Goal: Check status: Check status

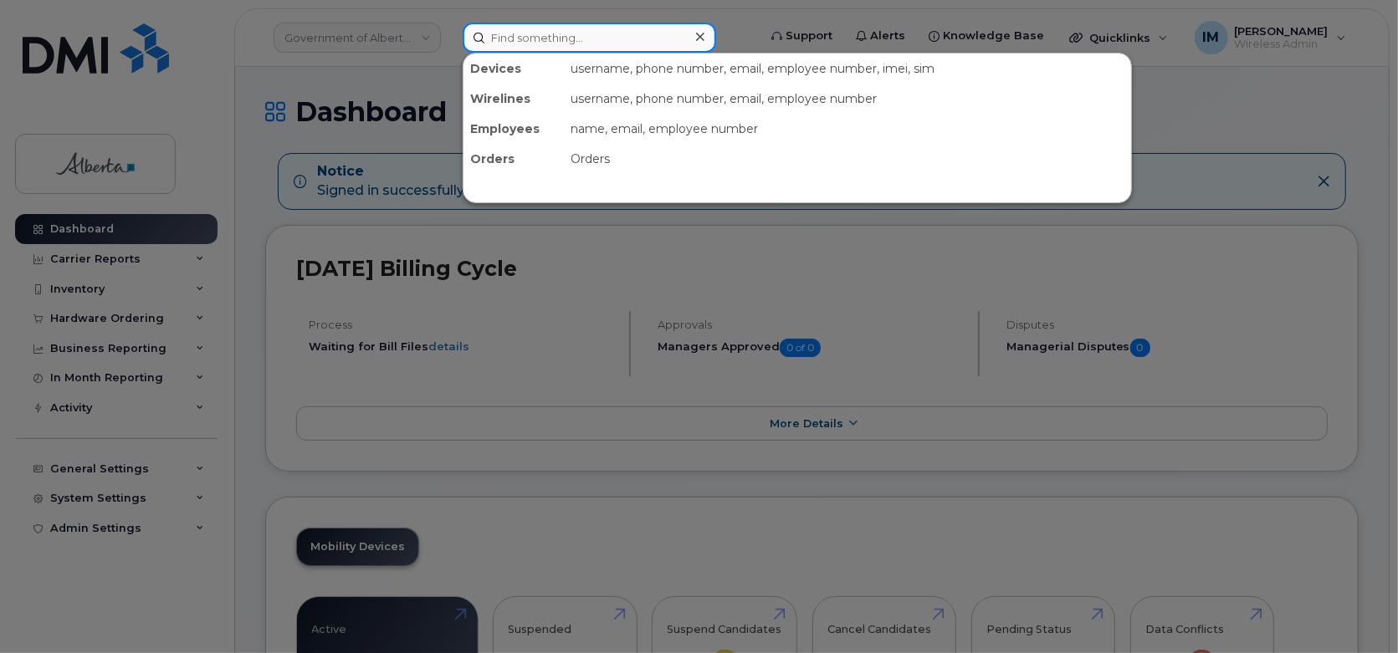
click at [634, 44] on input at bounding box center [589, 38] width 253 height 30
paste input "296446"
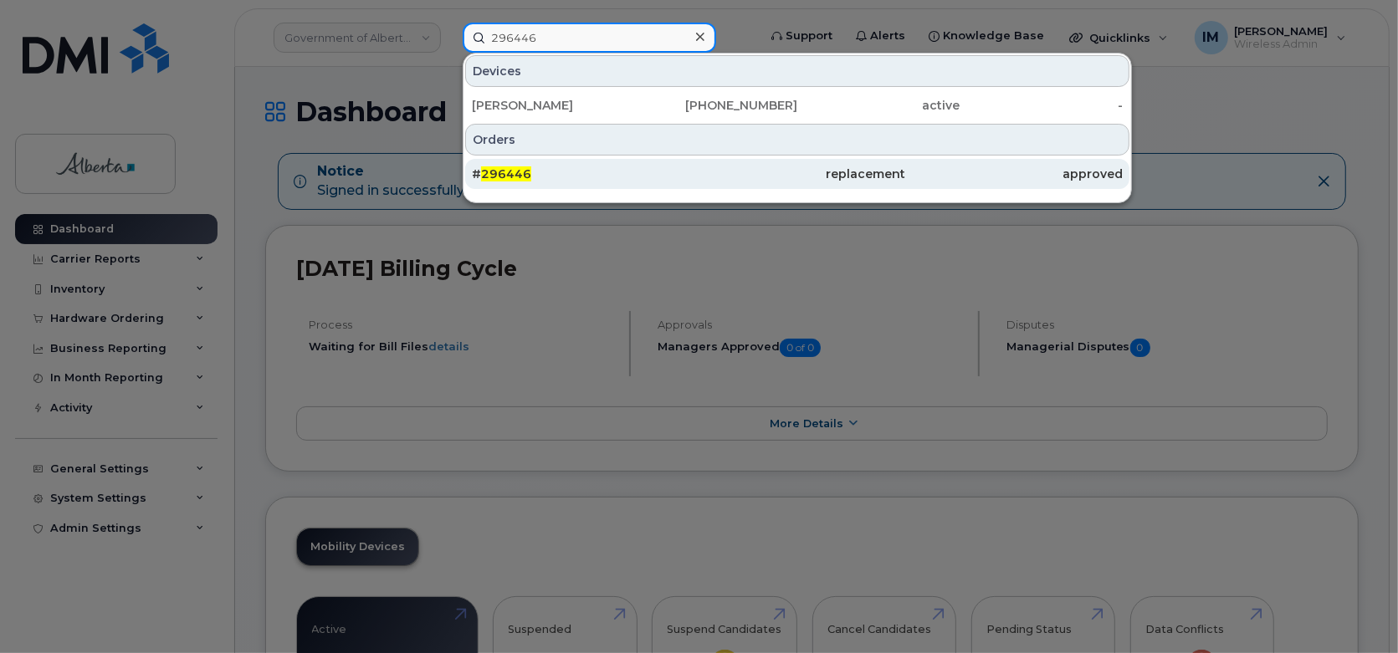
type input "296446"
click at [548, 180] on div "# 296446" at bounding box center [580, 174] width 217 height 17
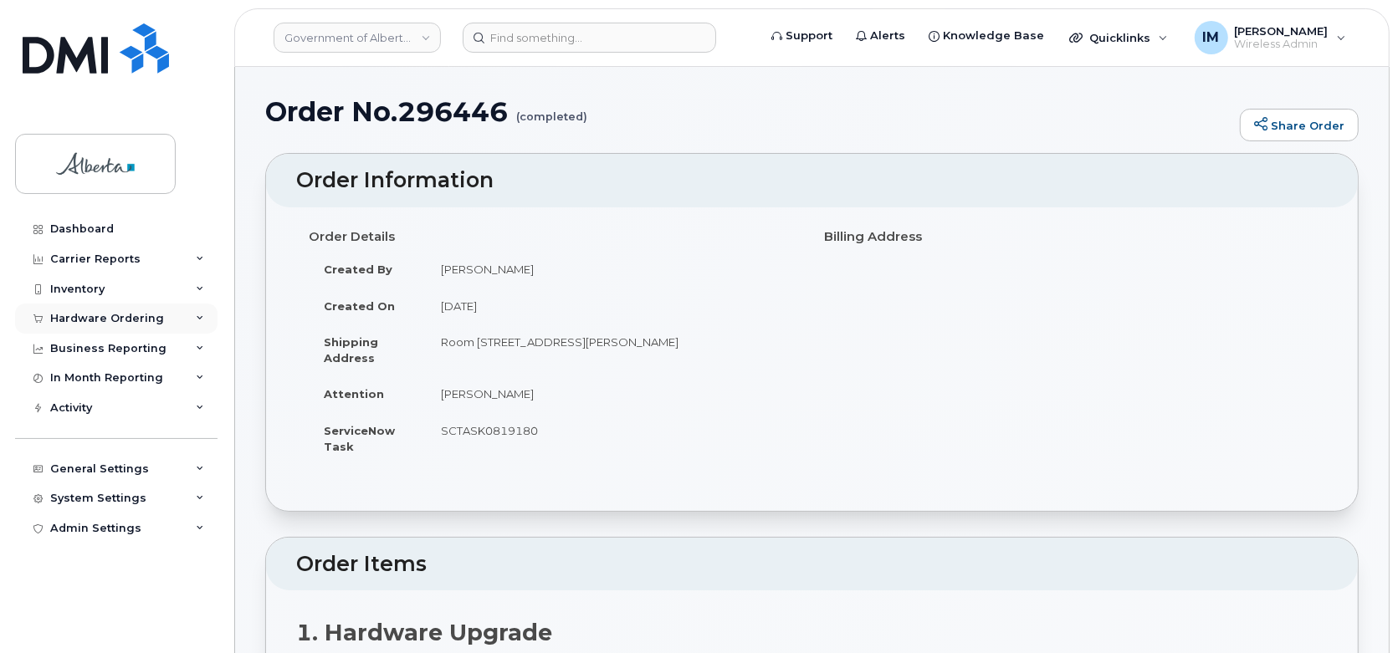
click at [105, 325] on div "Hardware Ordering" at bounding box center [116, 319] width 202 height 30
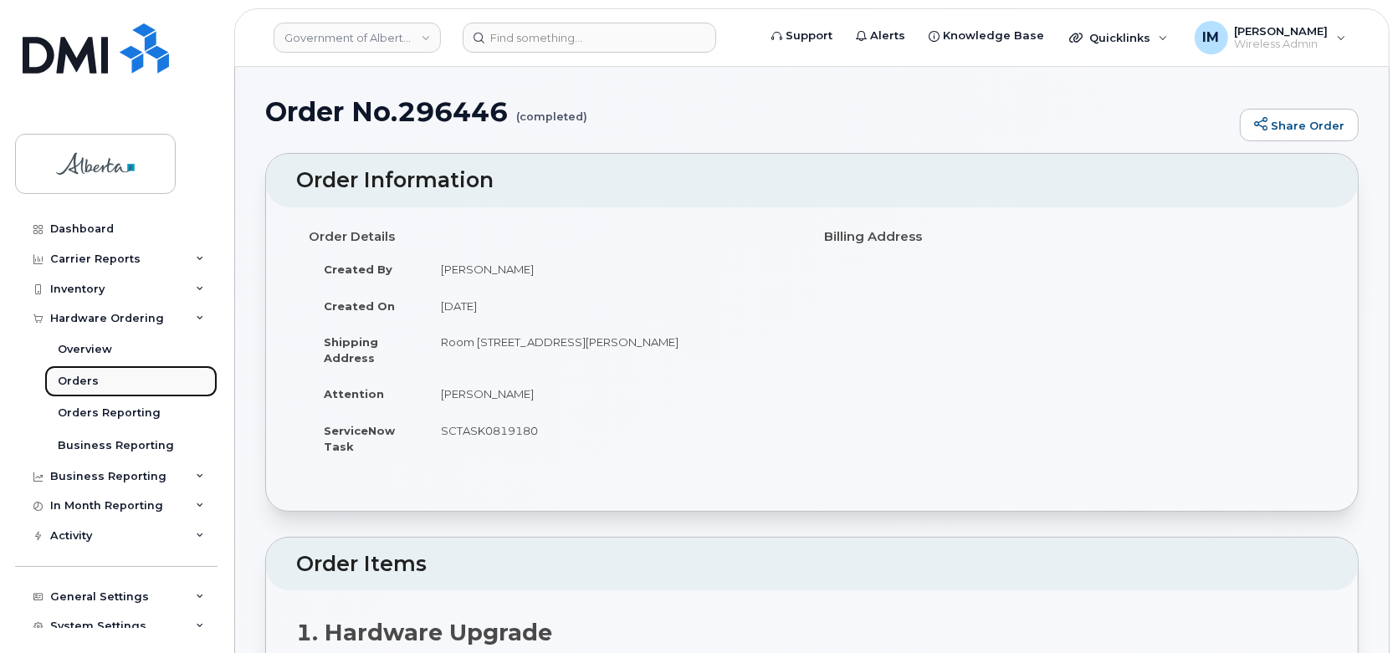
click at [72, 381] on div "Orders" at bounding box center [78, 381] width 41 height 15
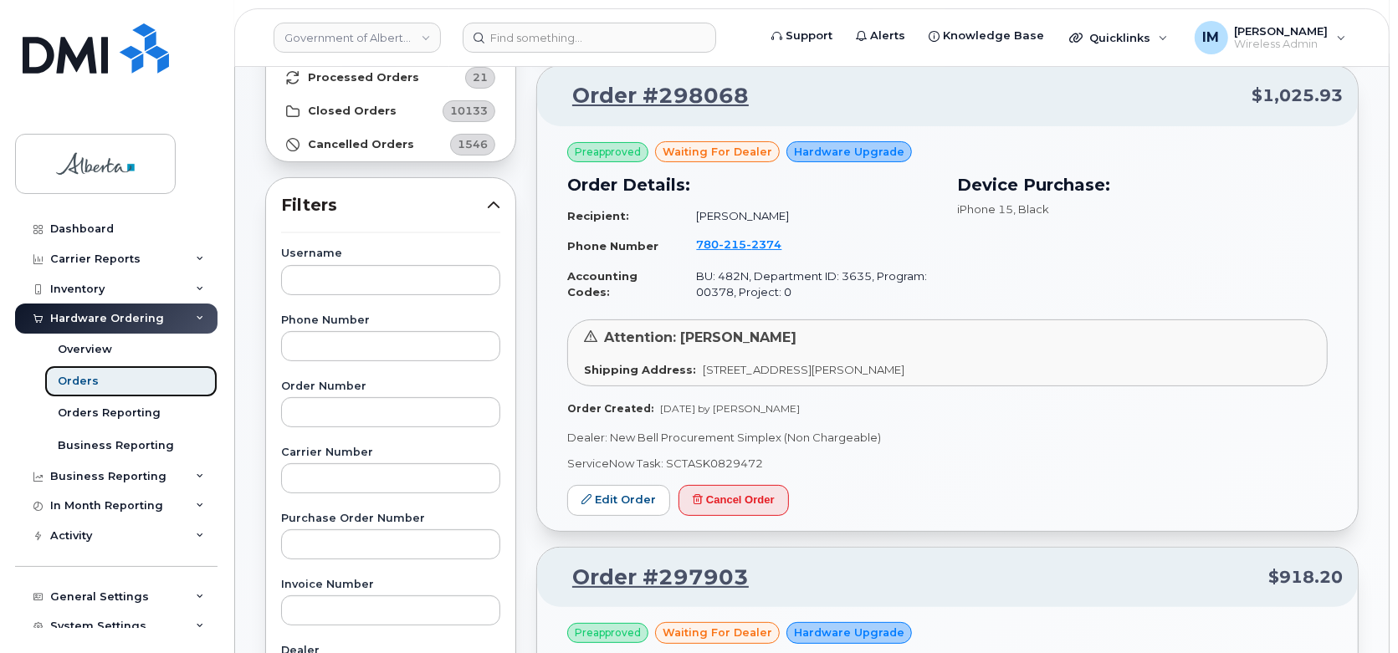
scroll to position [164, 0]
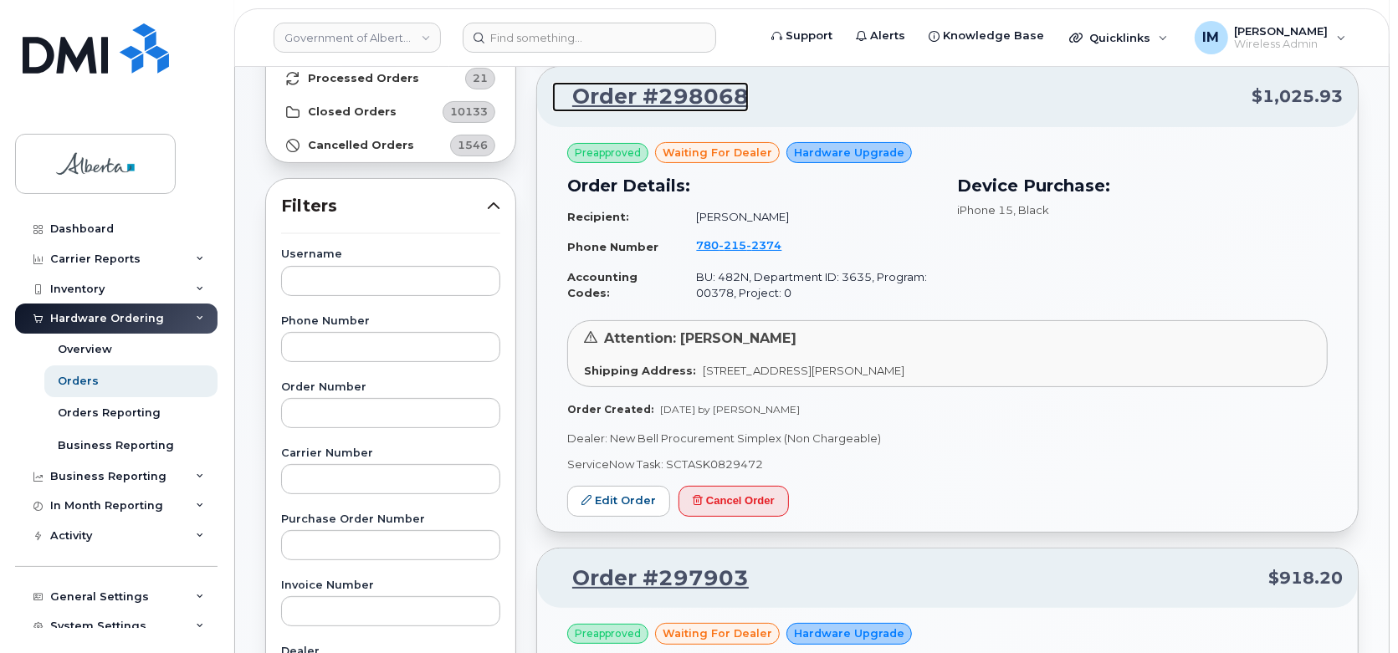
click at [703, 83] on link "Order #298068" at bounding box center [650, 97] width 197 height 30
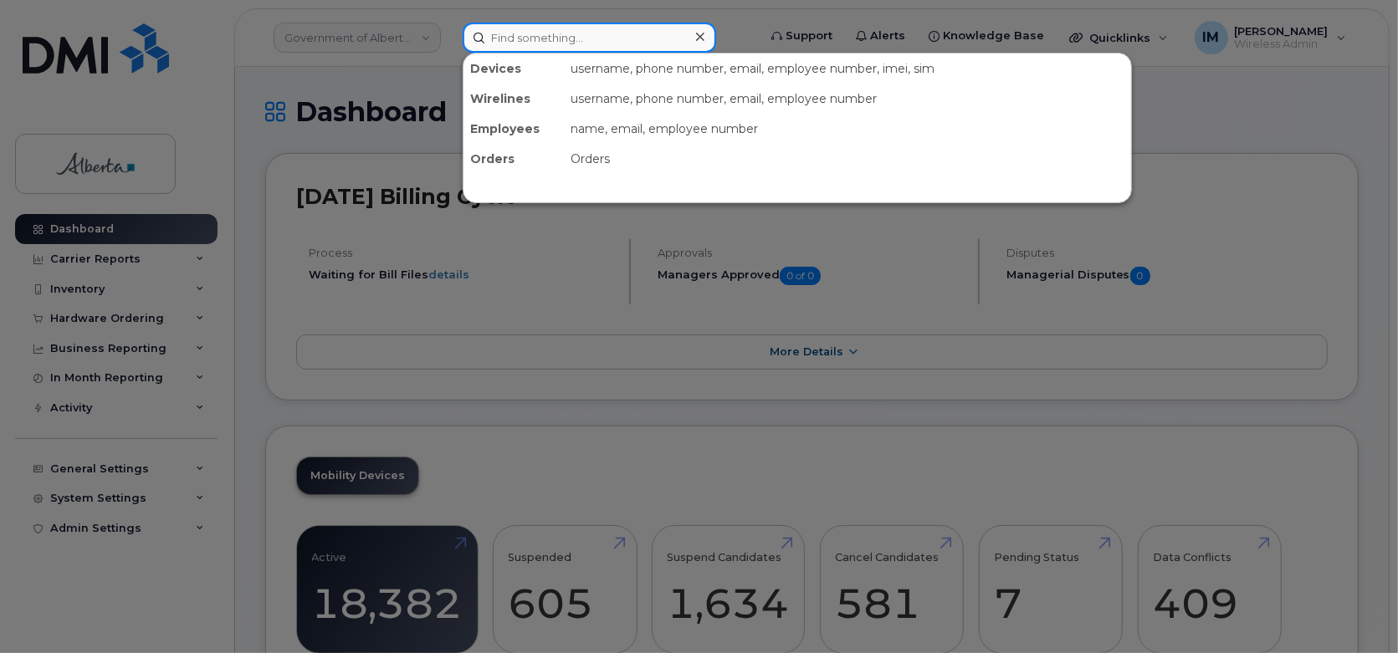
click at [653, 34] on input at bounding box center [589, 38] width 253 height 30
paste input "296446"
click at [653, 34] on input "296446" at bounding box center [589, 38] width 253 height 30
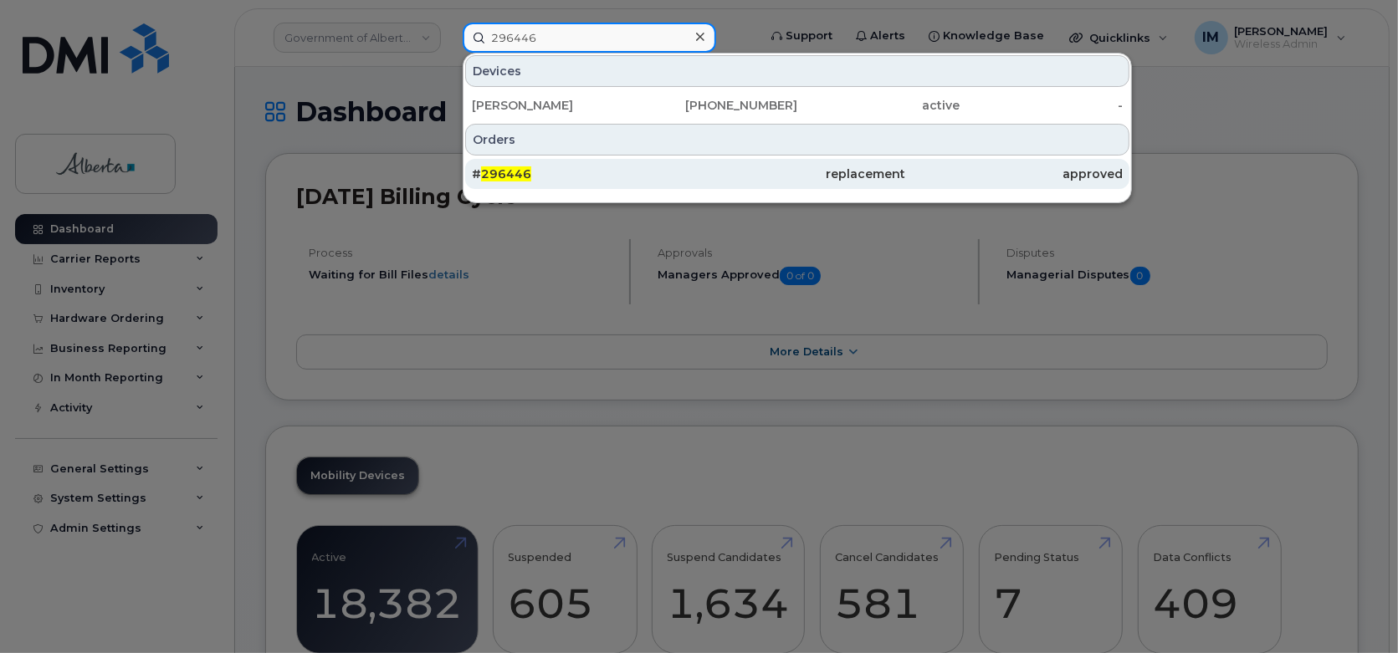
type input "296446"
click at [606, 171] on div "# 296446" at bounding box center [580, 174] width 217 height 17
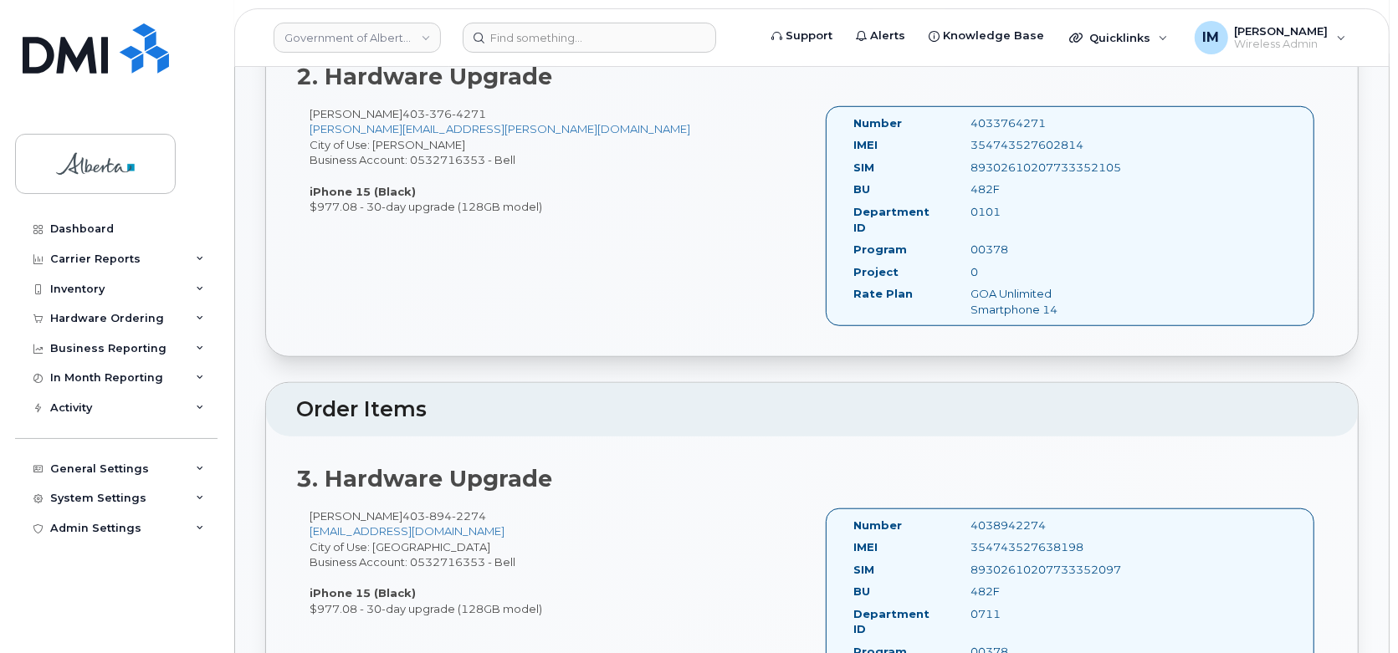
scroll to position [950, 0]
